Goal: Transaction & Acquisition: Purchase product/service

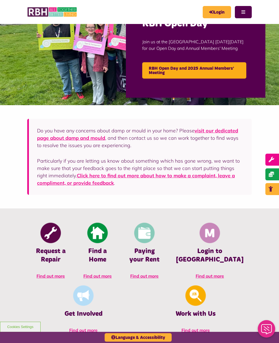
scroll to position [29, 0]
click at [129, 248] on h4 "Paying your Rent" at bounding box center [144, 255] width 30 height 17
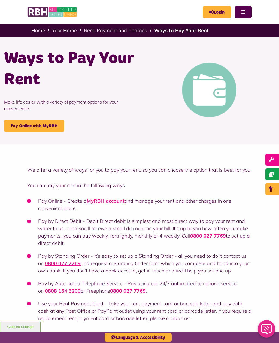
click at [217, 9] on link "Login" at bounding box center [217, 12] width 28 height 12
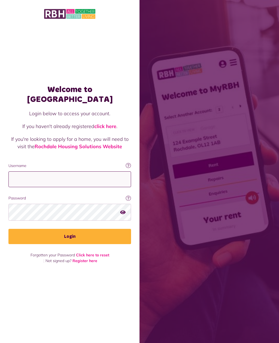
click at [42, 183] on input "Username" at bounding box center [69, 179] width 123 height 16
click at [65, 187] on input "Username" at bounding box center [69, 179] width 123 height 16
click at [94, 184] on input "Username" at bounding box center [69, 179] width 123 height 16
type input "**********"
click at [70, 241] on button "Login" at bounding box center [69, 236] width 123 height 15
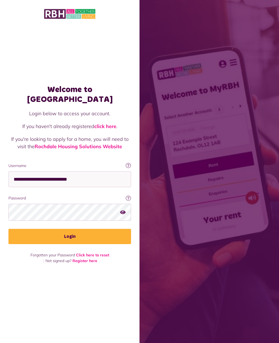
click at [71, 238] on button "Login" at bounding box center [69, 236] width 123 height 15
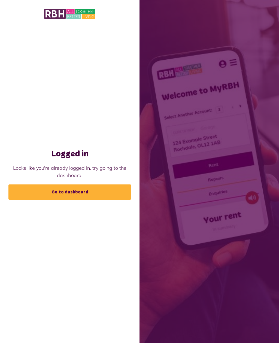
click at [73, 200] on link "Go to dashboard" at bounding box center [69, 191] width 123 height 15
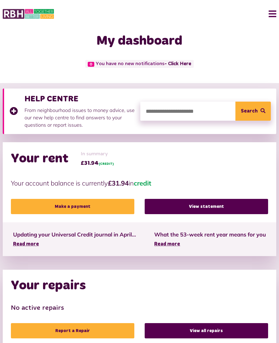
click at [70, 207] on link "Make a payment" at bounding box center [72, 206] width 123 height 15
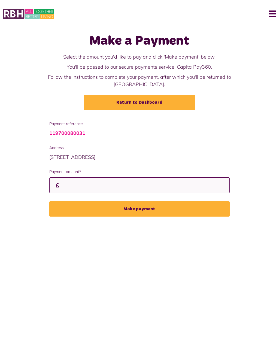
click at [83, 179] on input "Payment amount*" at bounding box center [139, 185] width 181 height 16
type input "***"
click at [139, 202] on button "Make payment" at bounding box center [139, 208] width 181 height 15
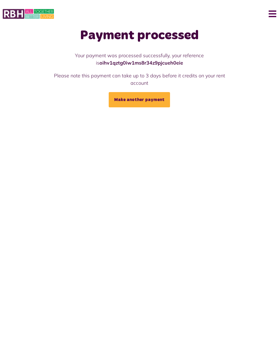
click at [139, 107] on html "Menu Last login: [DATE] Dashboard My Repairs My Accounts My Profile 0" at bounding box center [139, 53] width 279 height 107
